Goal: Transaction & Acquisition: Book appointment/travel/reservation

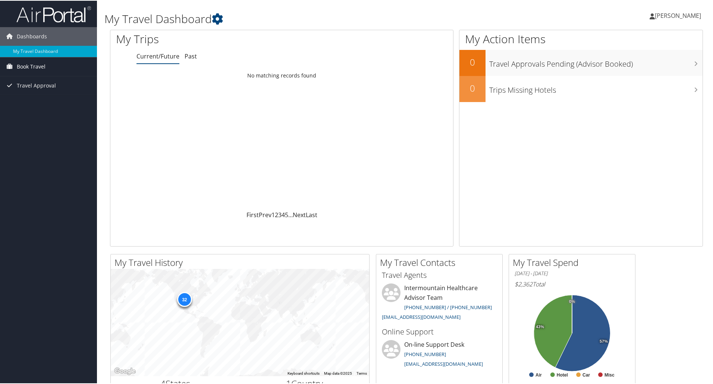
click at [31, 67] on span "Book Travel" at bounding box center [31, 66] width 29 height 19
click at [51, 92] on link "Book/Manage Online Trips" at bounding box center [48, 92] width 97 height 11
